Goal: Task Accomplishment & Management: Use online tool/utility

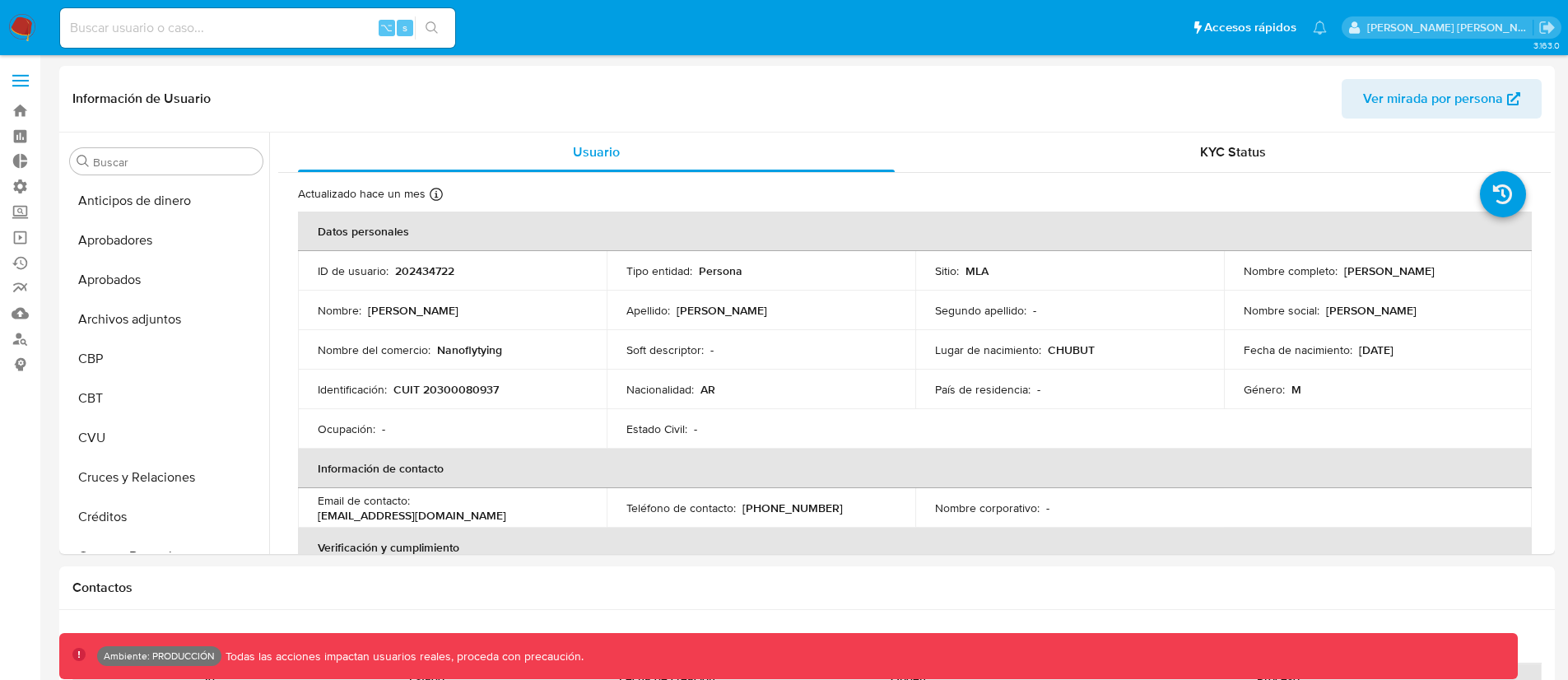
select select "10"
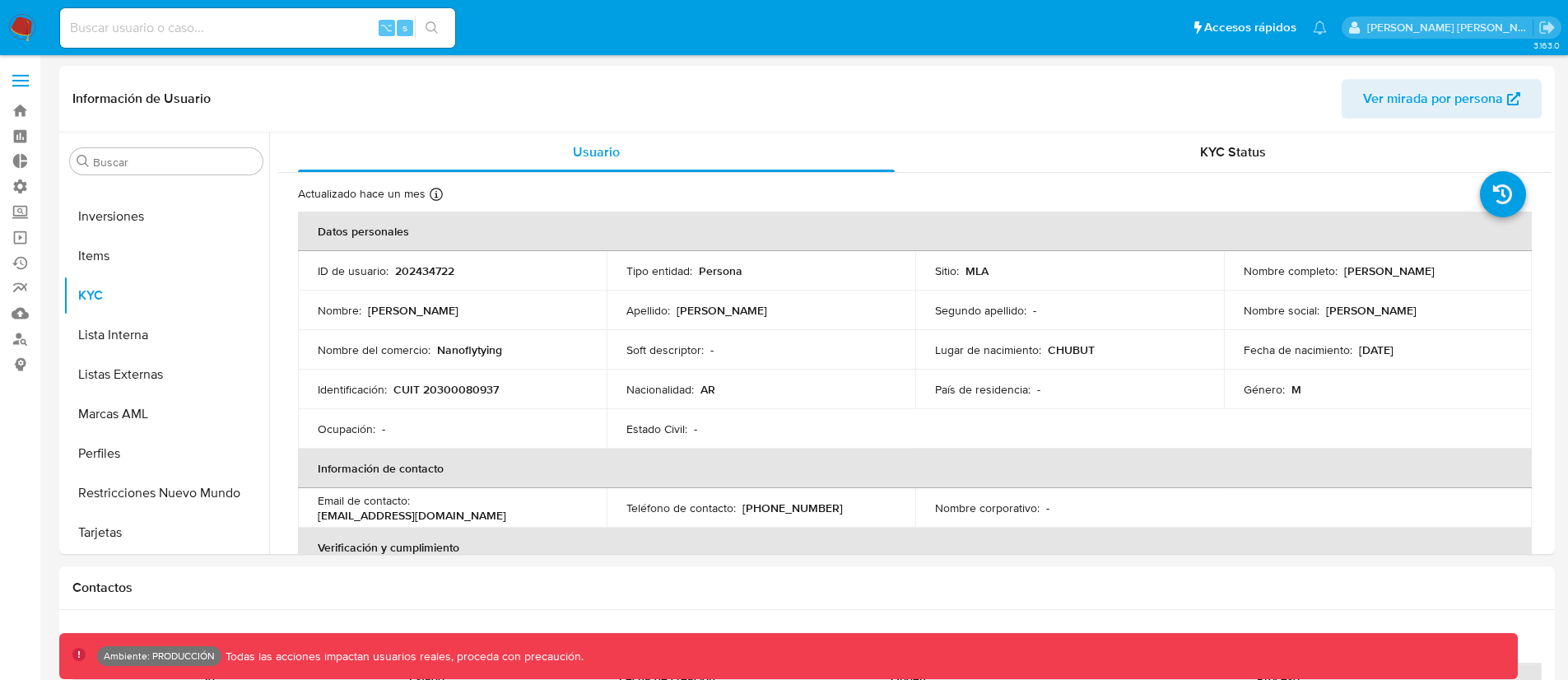
click at [33, 38] on img at bounding box center [22, 28] width 28 height 28
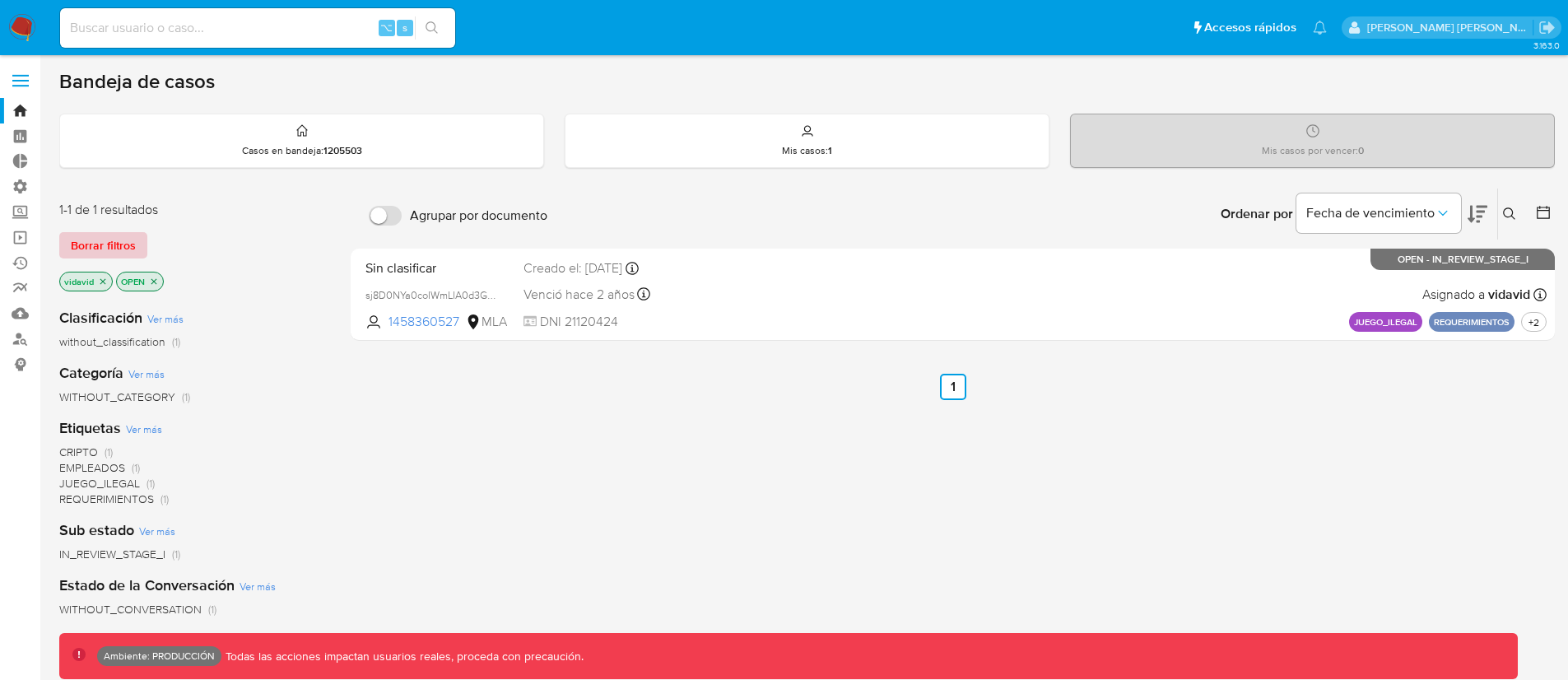
click at [110, 243] on span "Borrar filtros" at bounding box center [103, 246] width 65 height 23
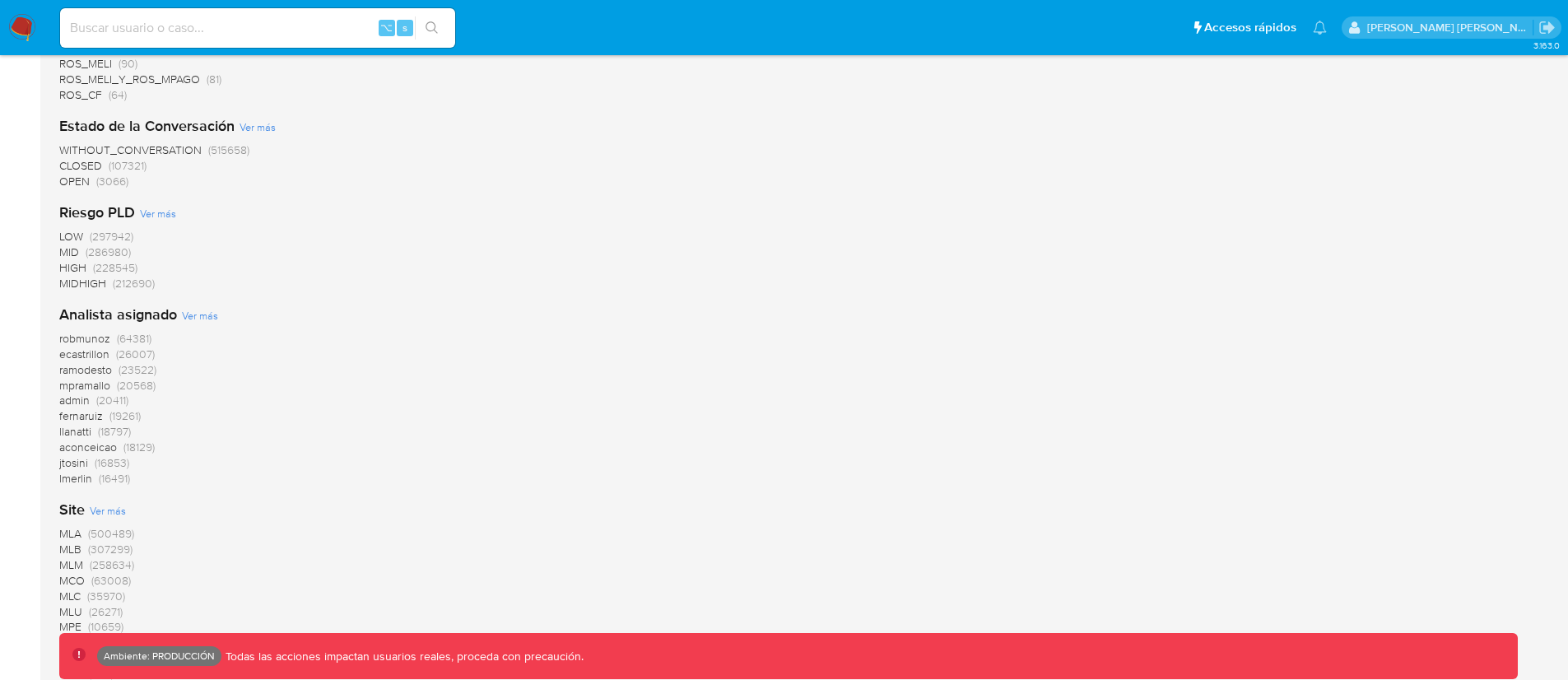
scroll to position [1392, 0]
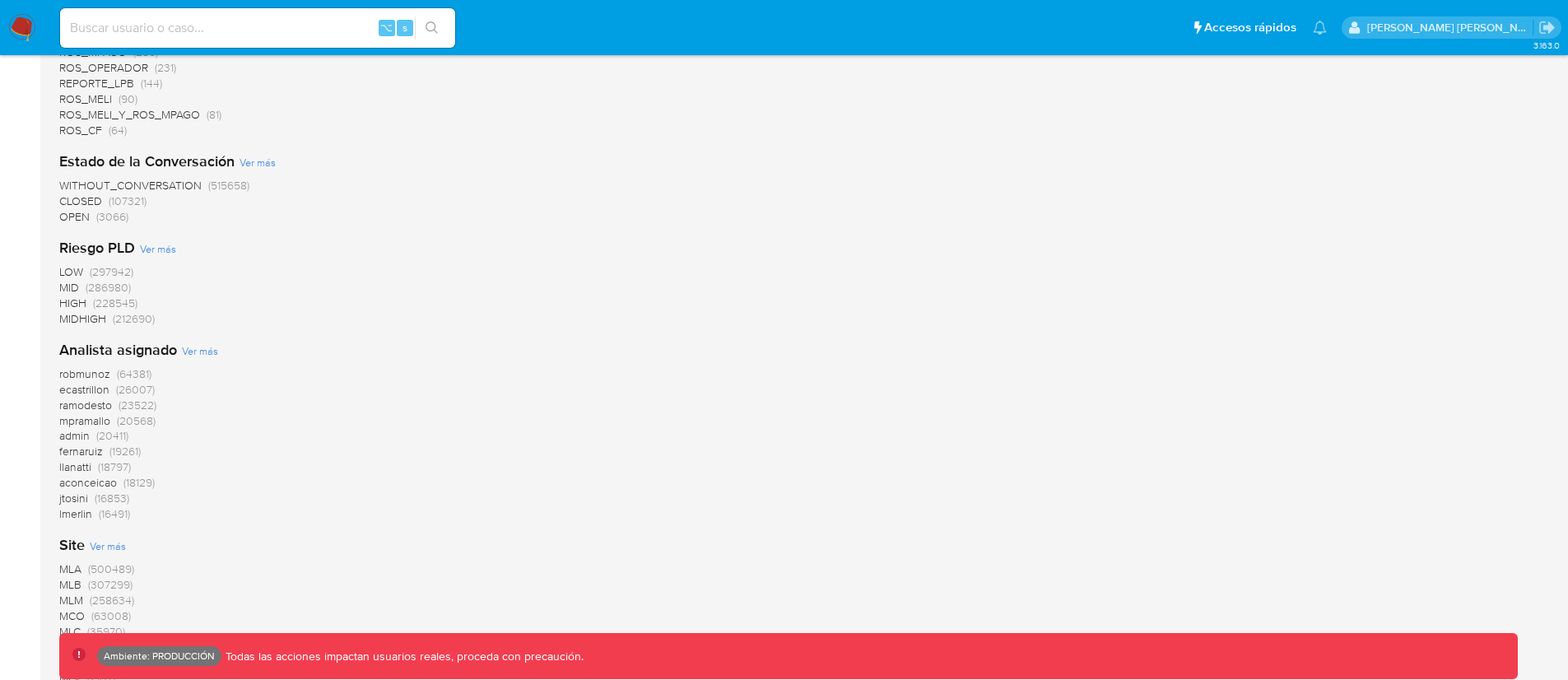
click at [190, 39] on div "⌥ s" at bounding box center [257, 28] width 395 height 40
click at [209, 37] on input at bounding box center [257, 28] width 395 height 21
paste input "jyYZRKvge3iv0FsiAEboYx39"
type input "jyYZRKvge3iv0FsiAEboYx39"
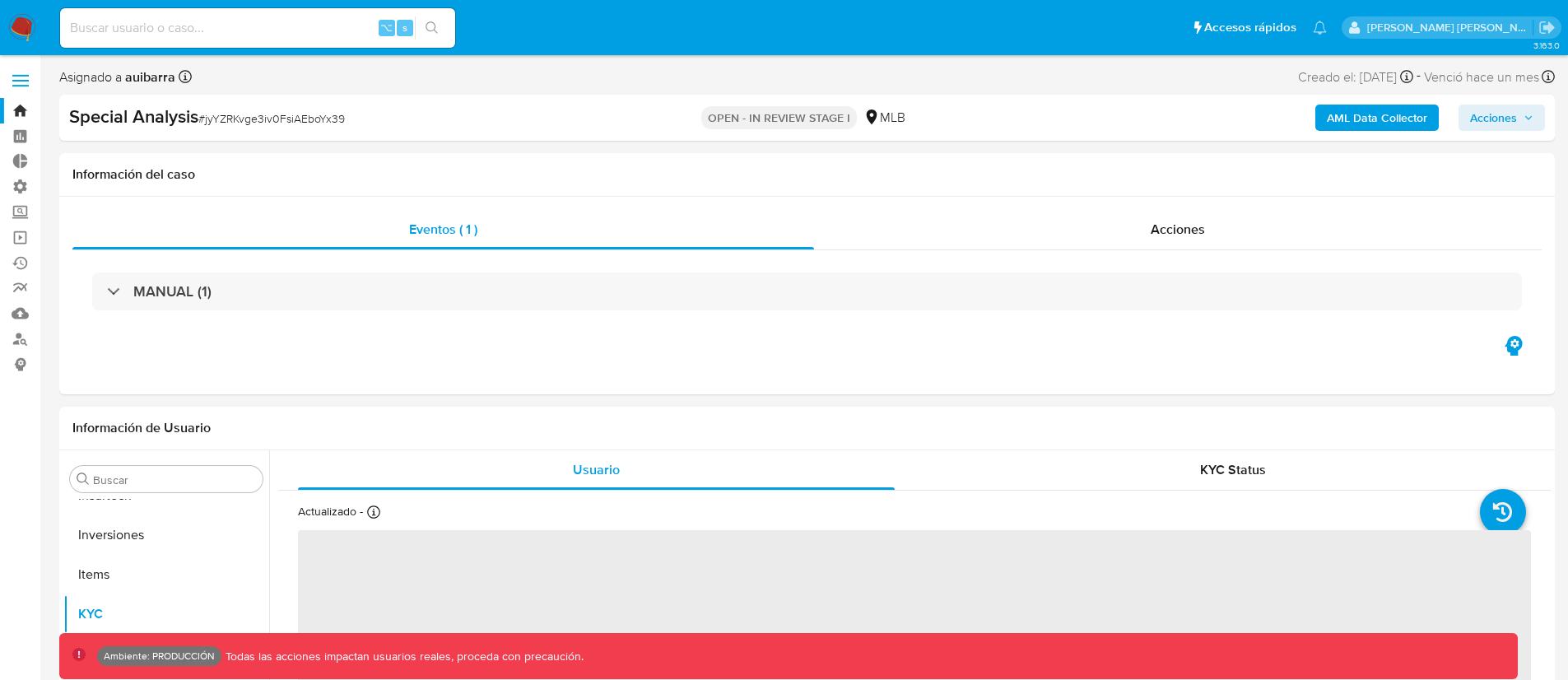
scroll to position [893, 0]
select select "10"
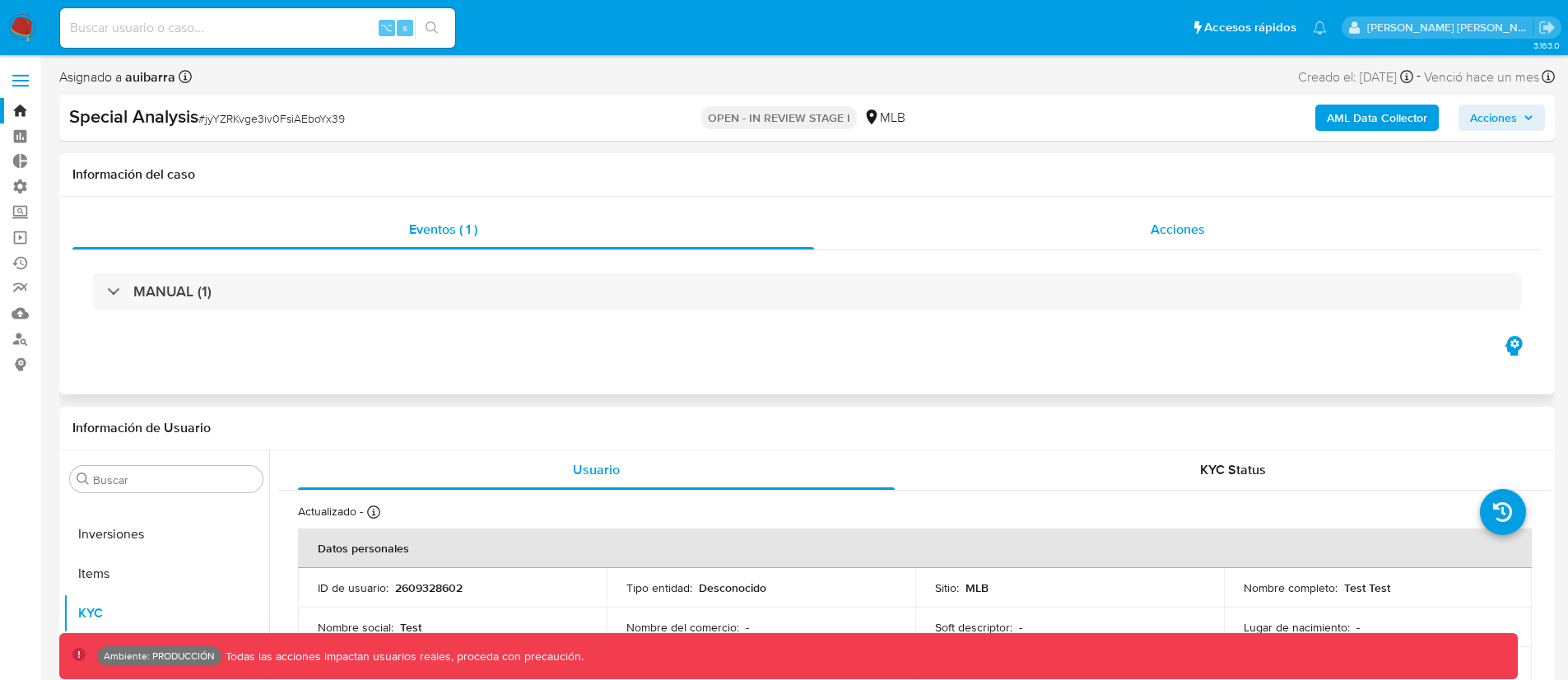
click at [1199, 229] on span "Acciones" at bounding box center [1178, 229] width 54 height 19
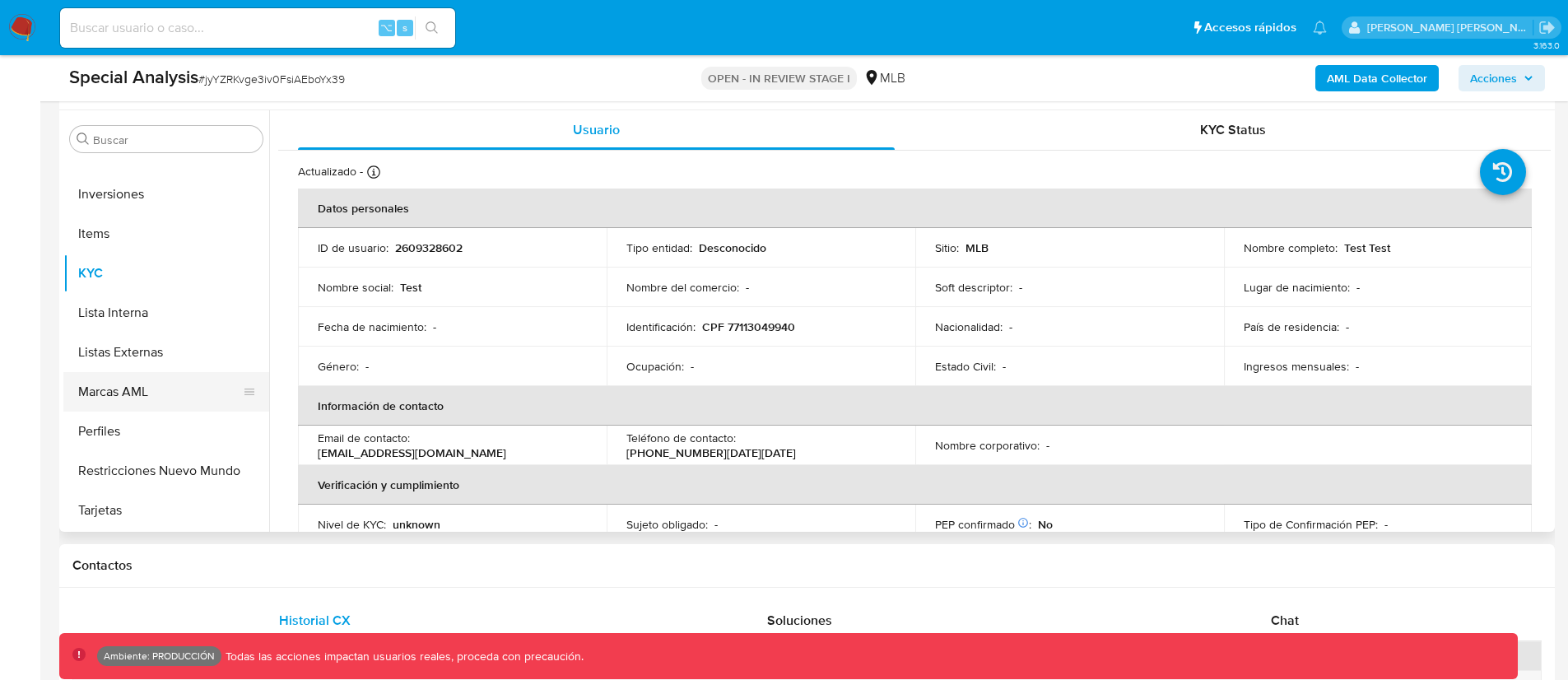
scroll to position [415, 0]
click at [132, 395] on button "Marcas AML" at bounding box center [160, 391] width 193 height 40
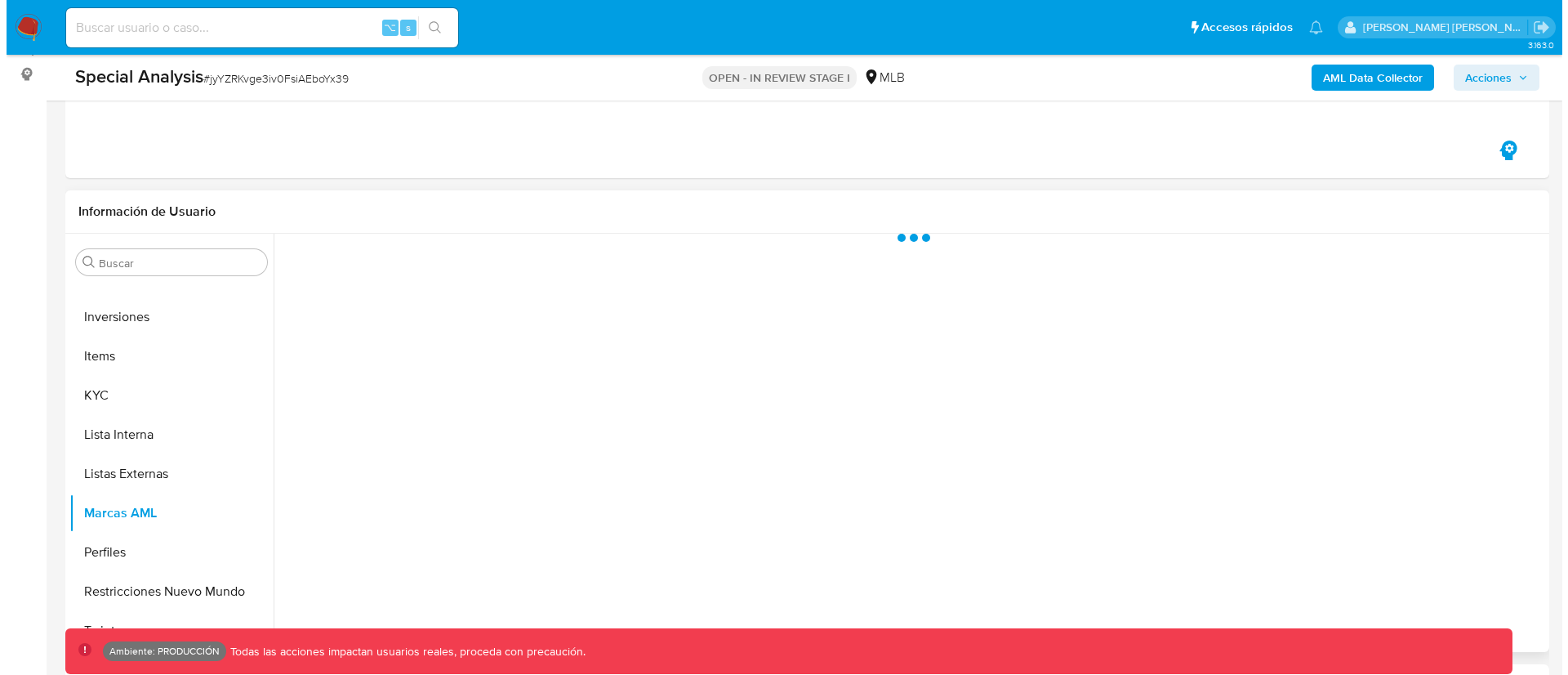
scroll to position [294, 0]
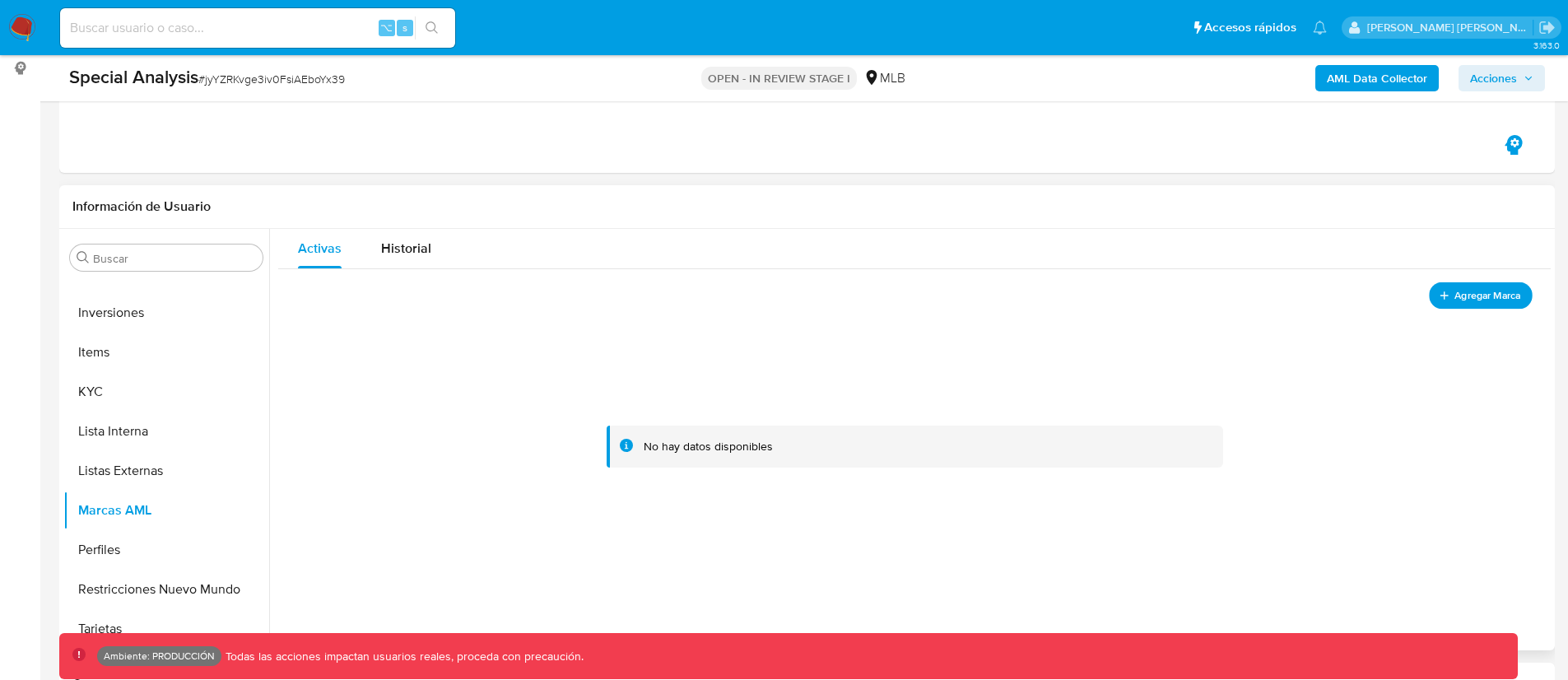
click at [1481, 288] on span "Agregar Marca" at bounding box center [1487, 294] width 66 height 21
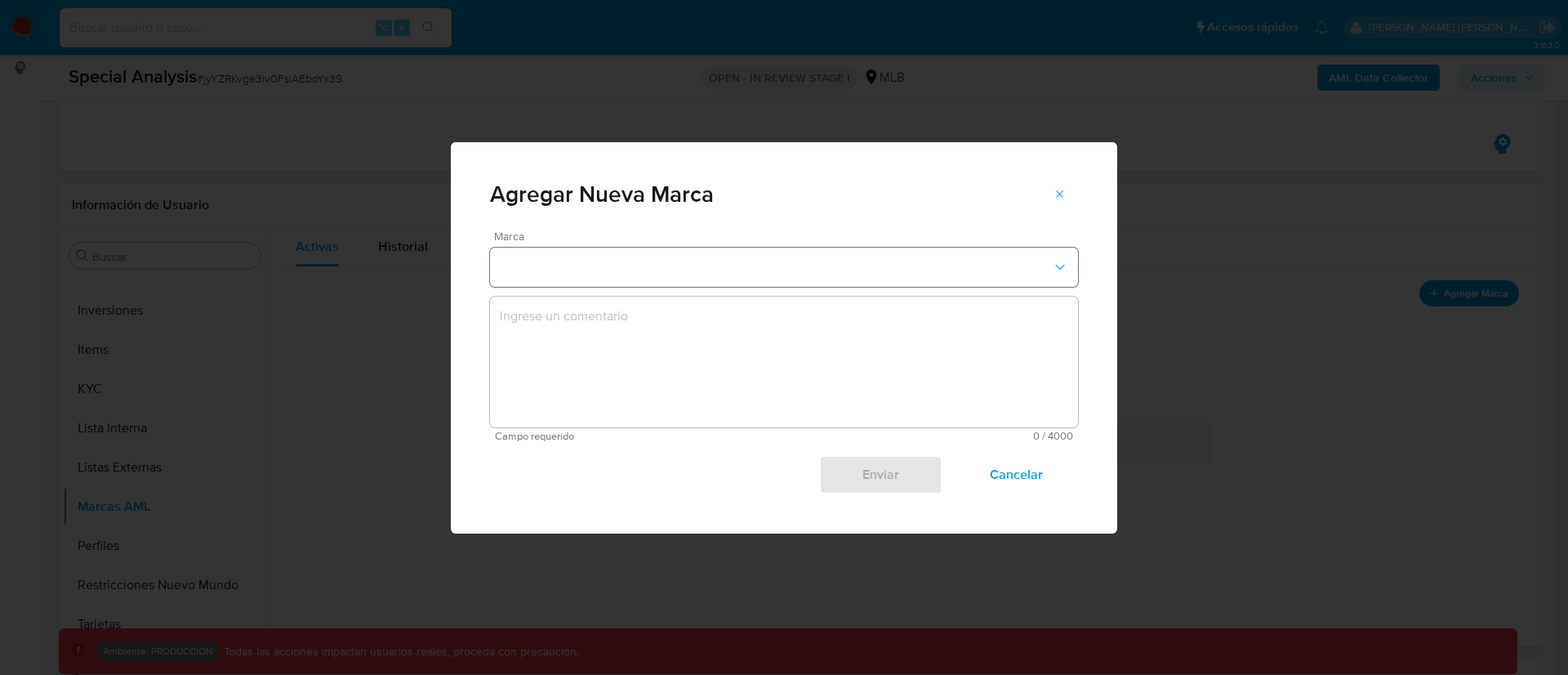
click at [661, 265] on button "marks-modal" at bounding box center [784, 268] width 588 height 39
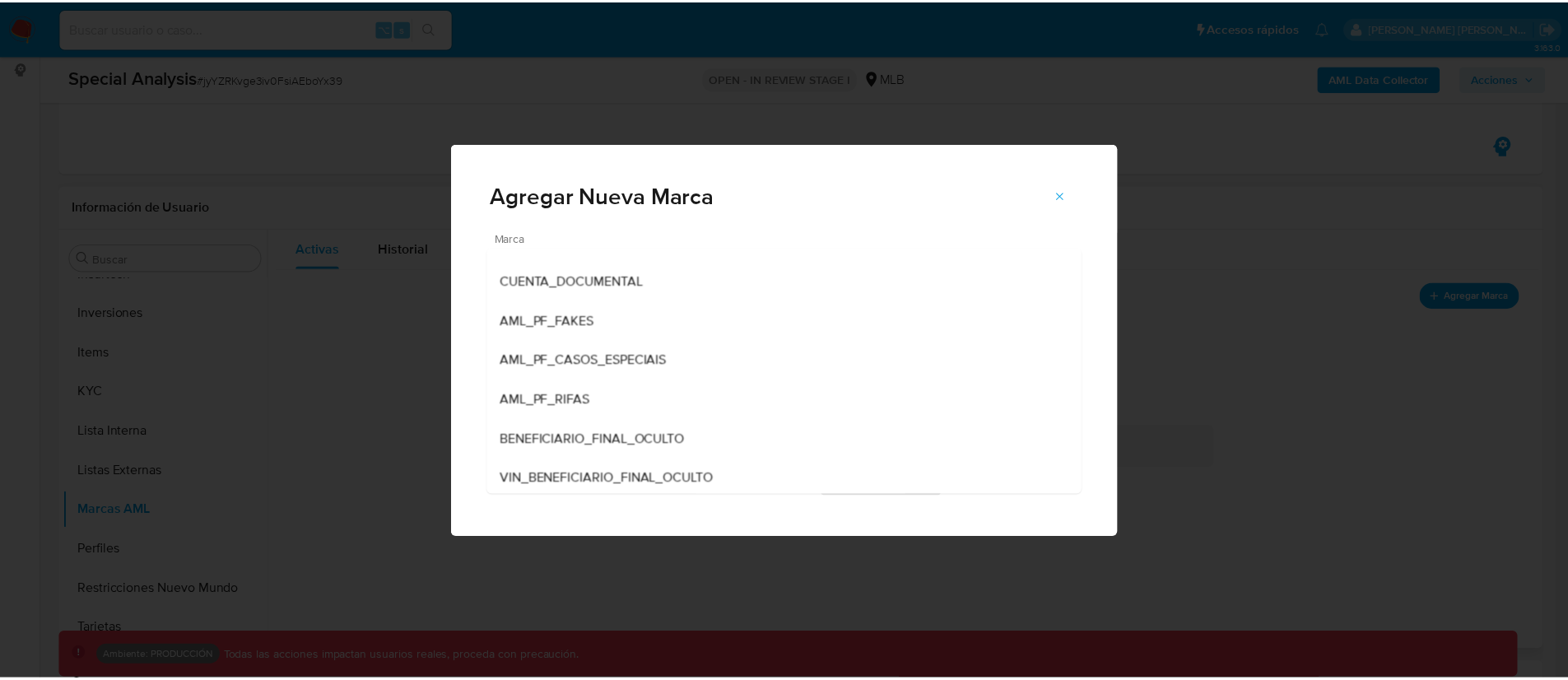
scroll to position [0, 0]
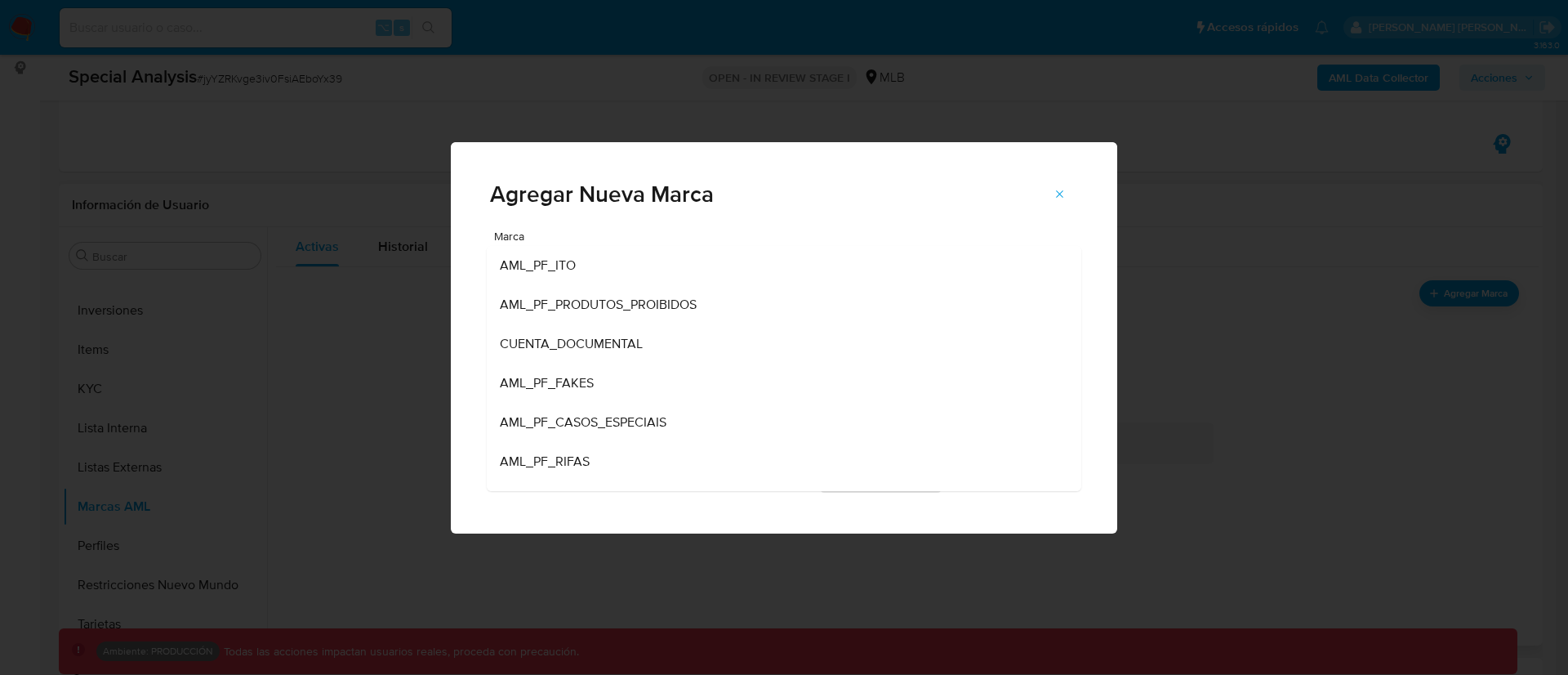
click at [715, 177] on div "Agregar Nueva Marca" at bounding box center [784, 187] width 667 height 88
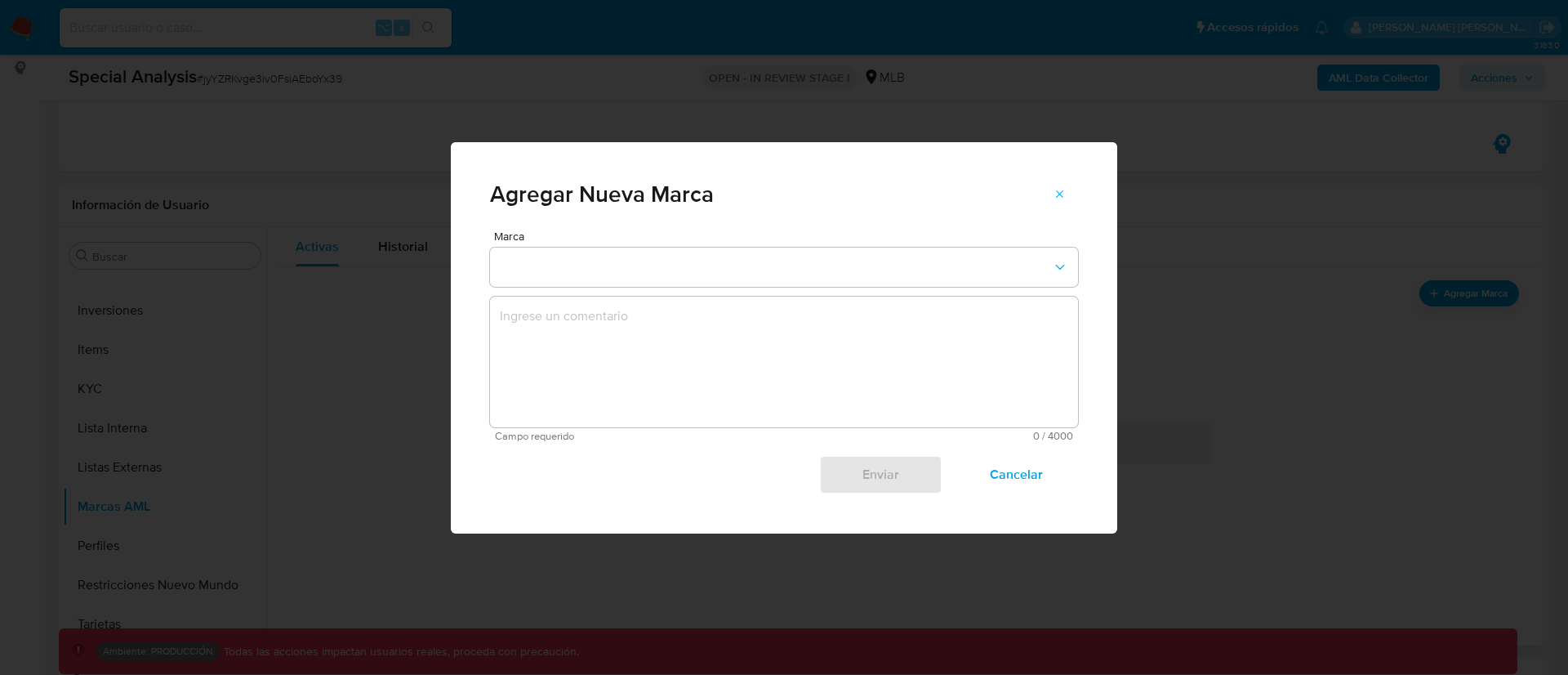
click at [1030, 83] on div "Agregar Nueva Marca [PERSON_NAME] requerido 0 / 4000 4000 caracteres restantes …" at bounding box center [784, 337] width 1568 height 675
click at [1062, 193] on icon "marks-modal" at bounding box center [1060, 195] width 13 height 13
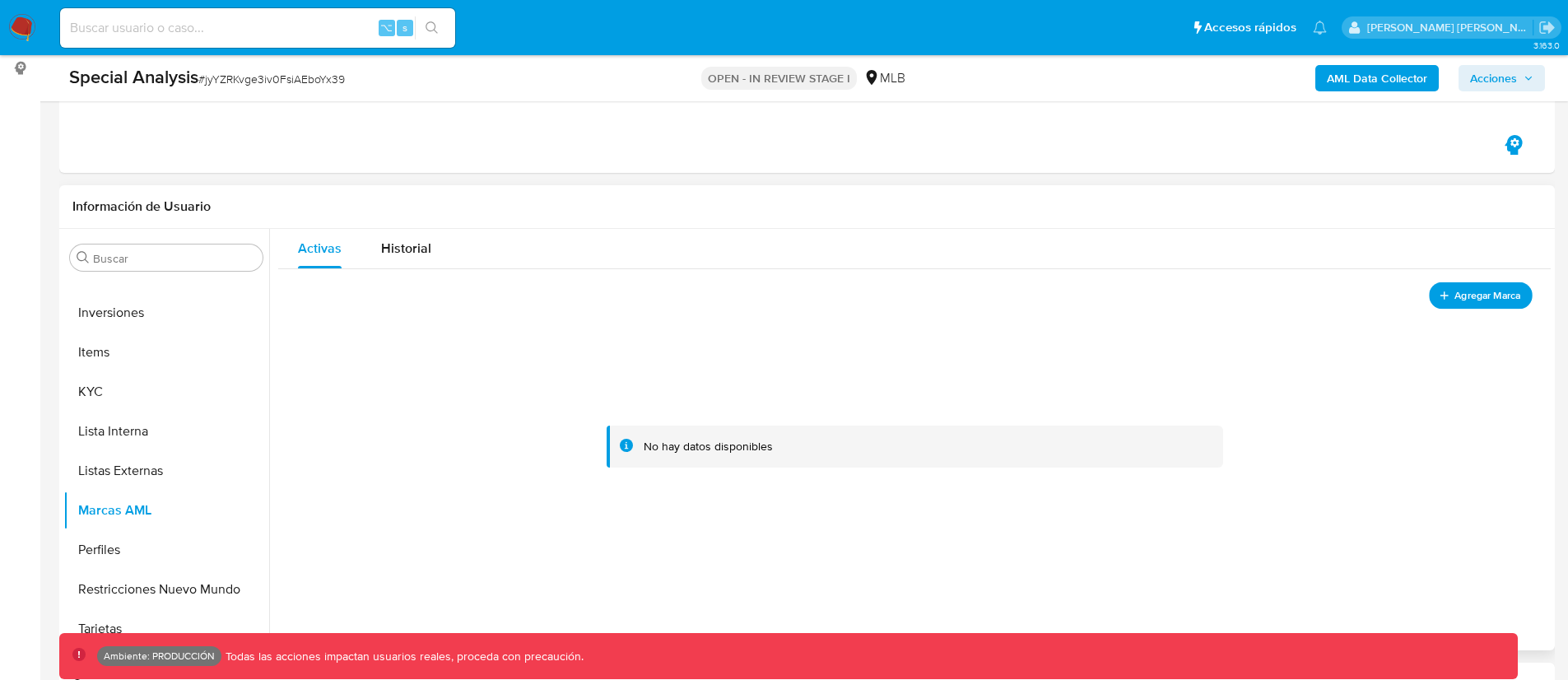
click at [1456, 293] on span "Agregar Marca" at bounding box center [1487, 294] width 66 height 21
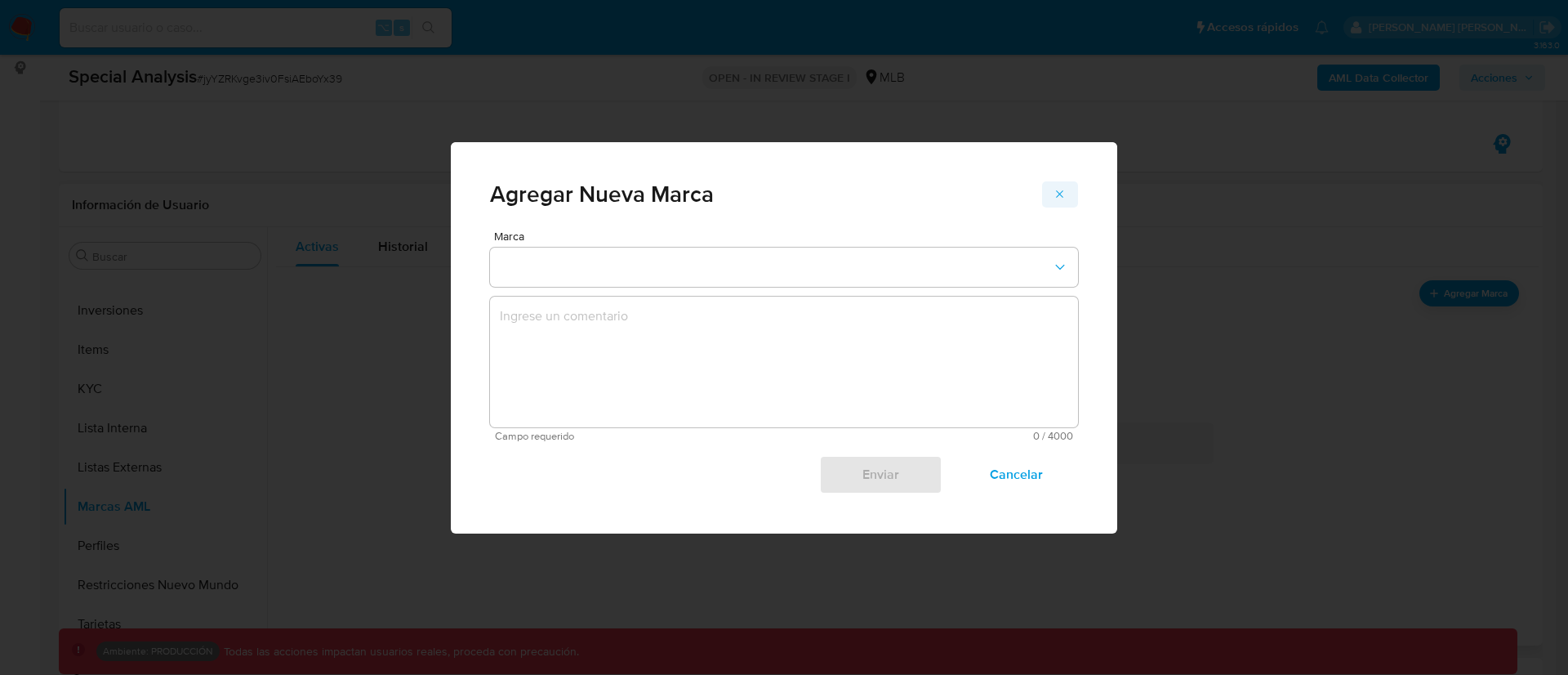
click at [1063, 191] on icon "marks-modal" at bounding box center [1059, 194] width 7 height 7
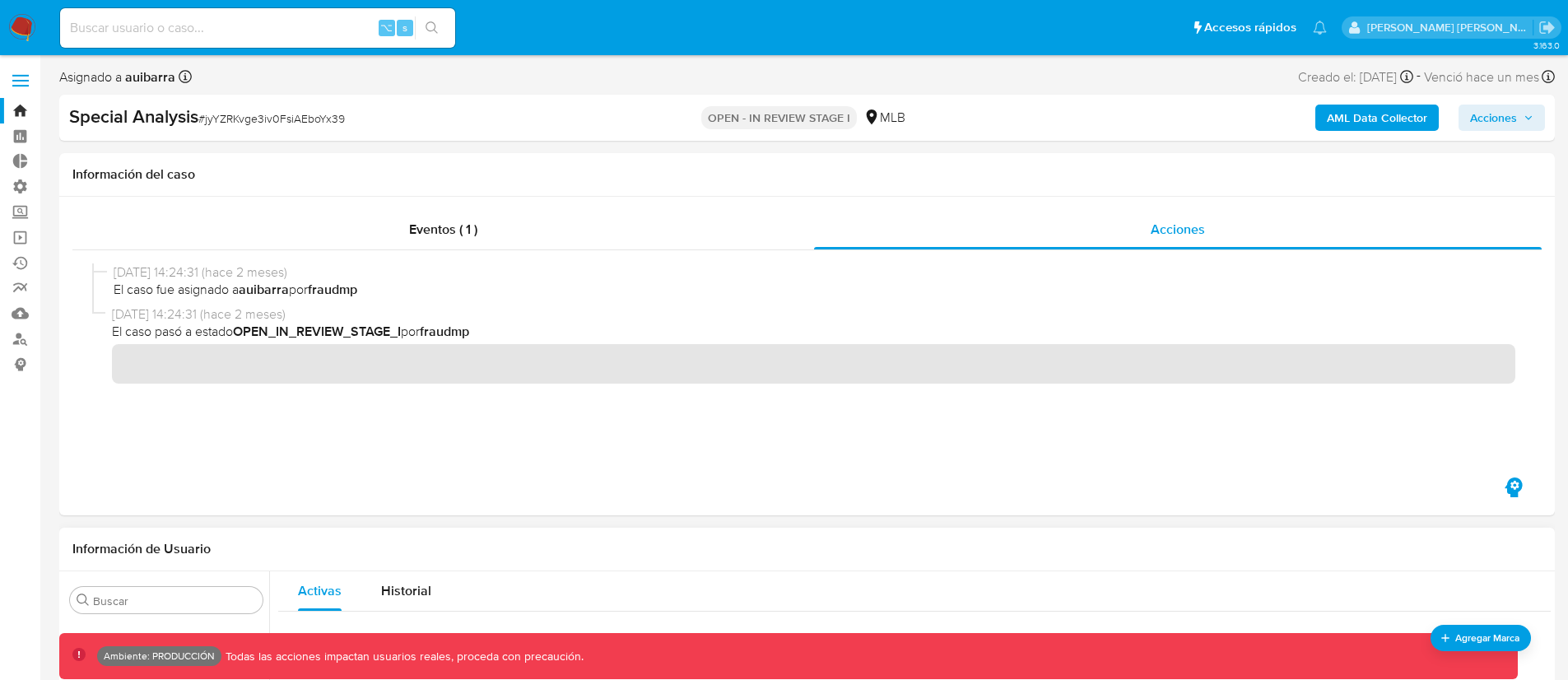
click at [20, 85] on span at bounding box center [21, 86] width 16 height 2
click at [0, 0] on input "checkbox" at bounding box center [0, 0] width 0 height 0
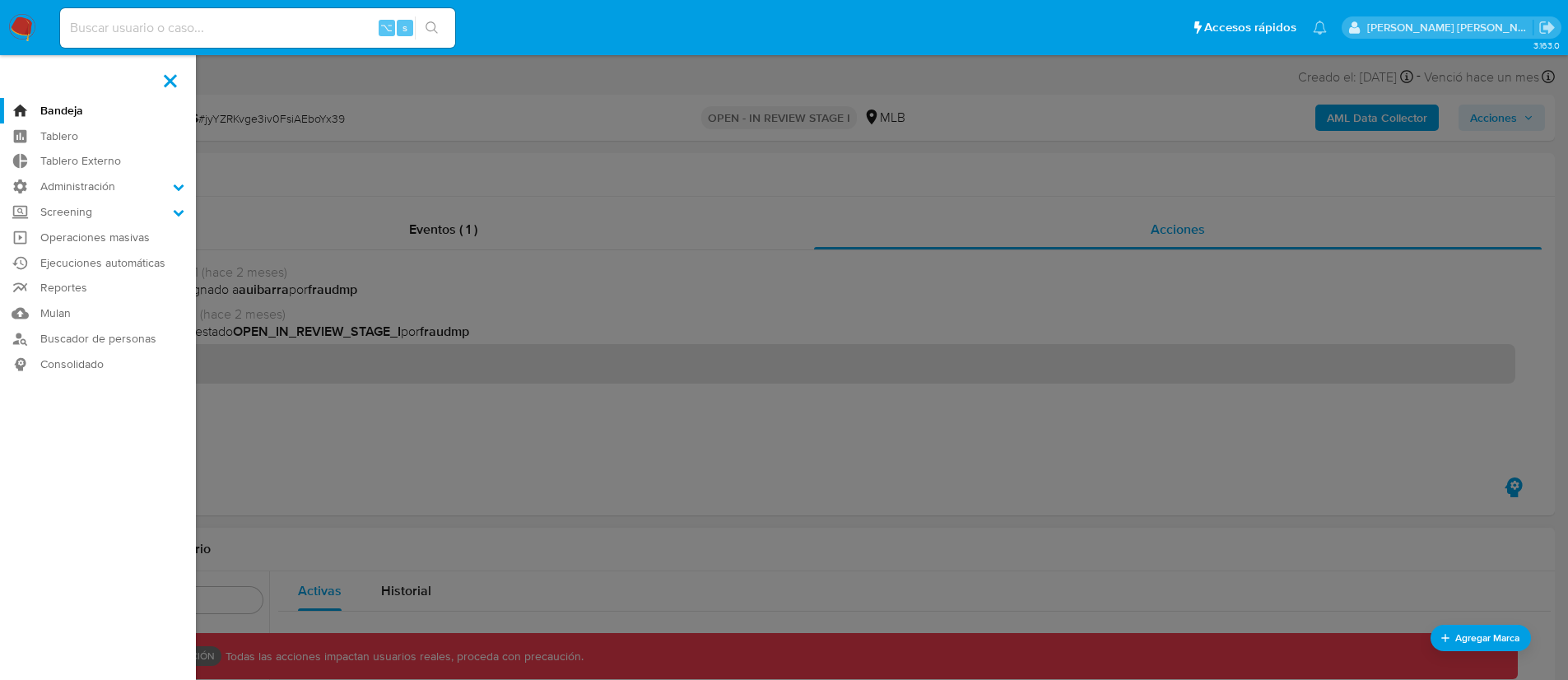
click at [270, 434] on label at bounding box center [784, 340] width 1568 height 680
click at [0, 0] on input "checkbox" at bounding box center [0, 0] width 0 height 0
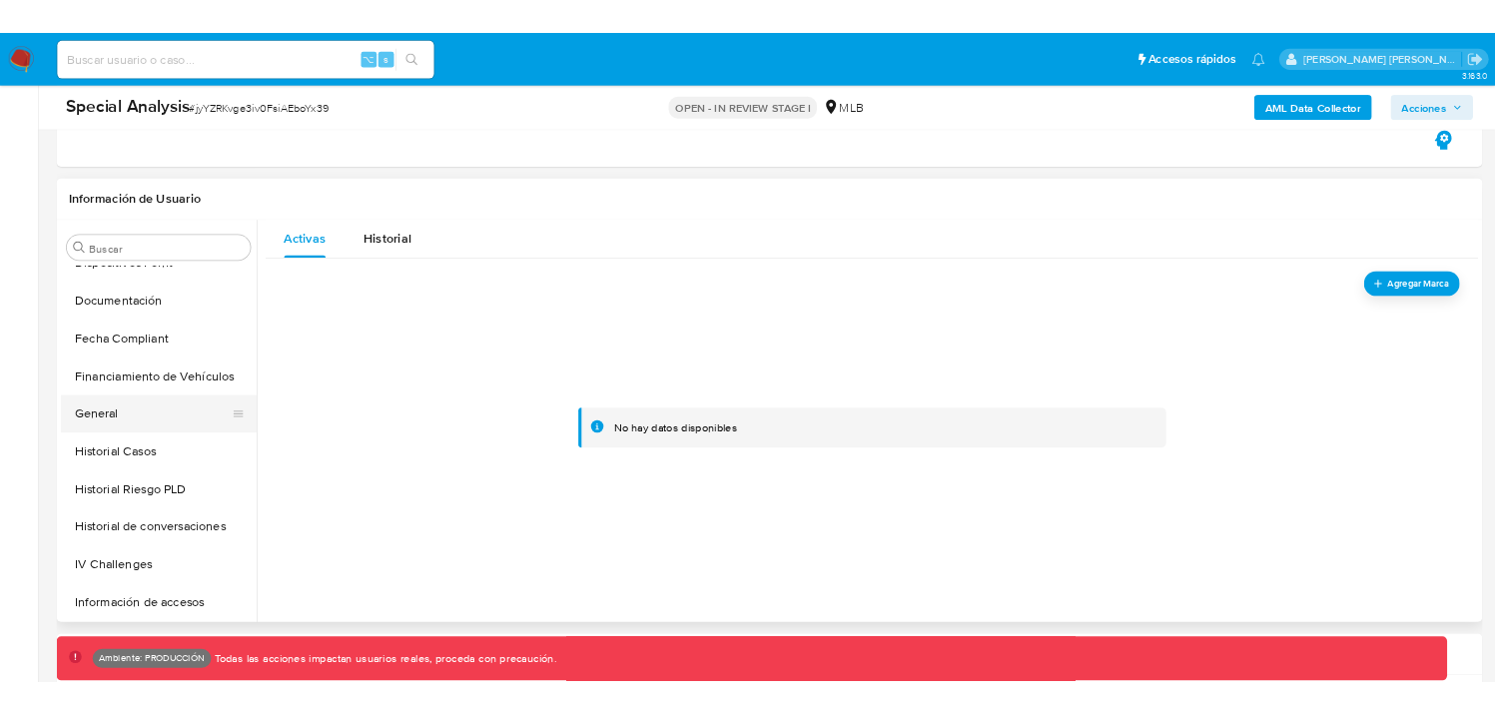
scroll to position [593, 0]
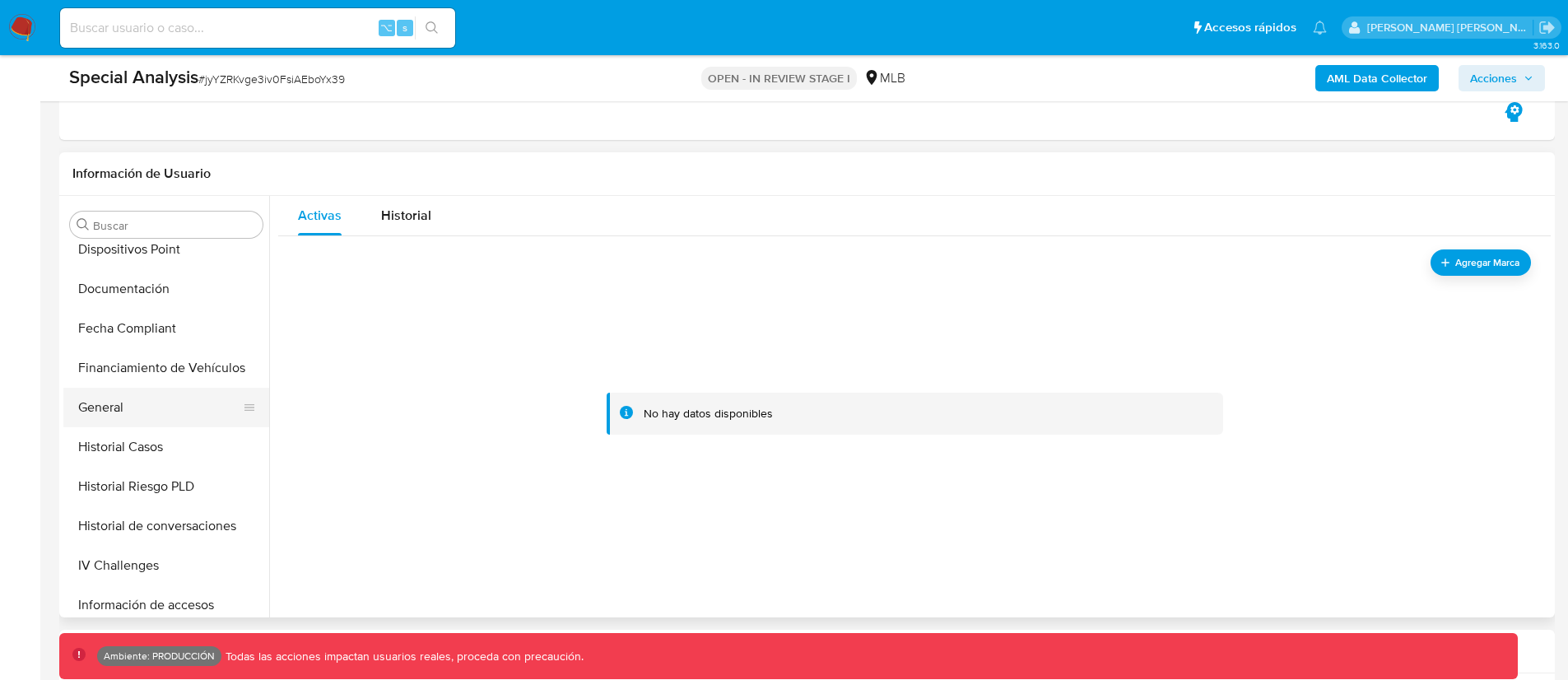
click at [123, 401] on button "General" at bounding box center [160, 407] width 193 height 40
